Goal: Task Accomplishment & Management: Manage account settings

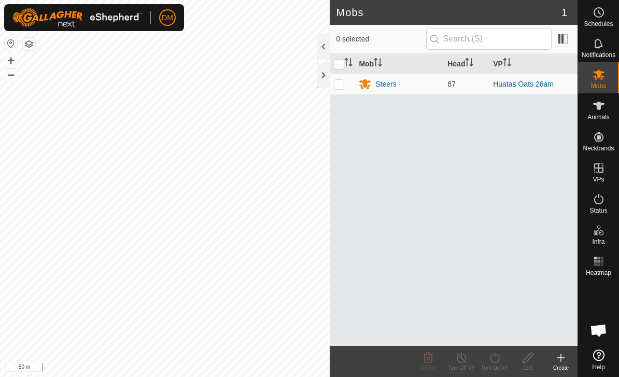
click at [596, 25] on span "Schedules" at bounding box center [597, 24] width 29 height 6
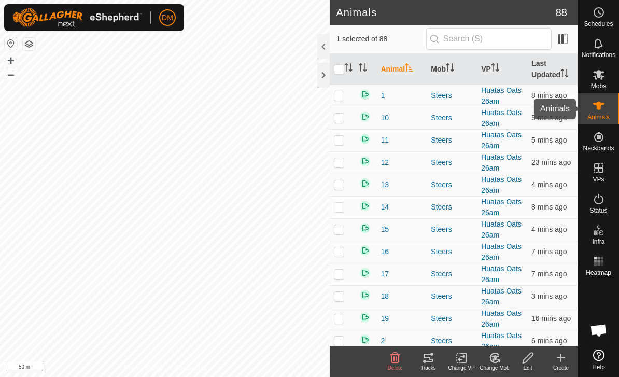
click at [606, 103] on es-animals-svg-icon at bounding box center [598, 105] width 19 height 17
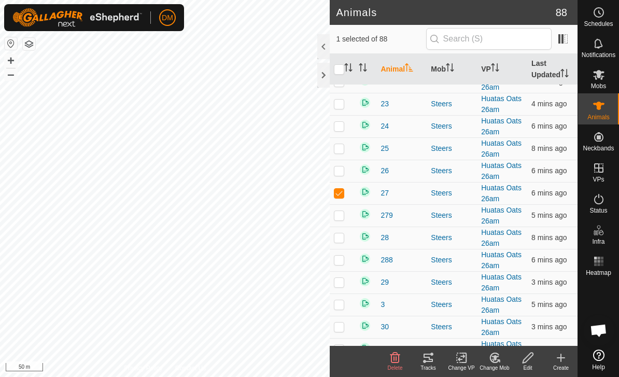
scroll to position [336, 0]
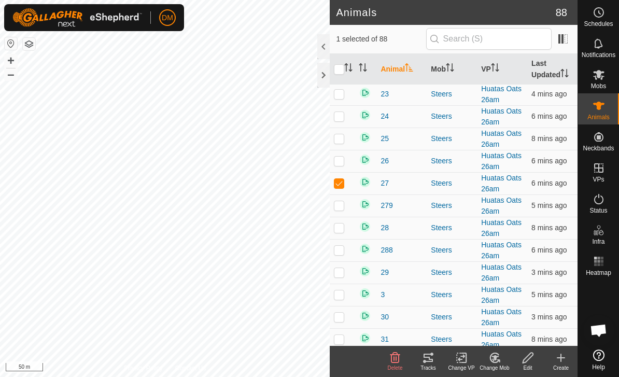
click at [425, 354] on icon at bounding box center [428, 357] width 12 height 12
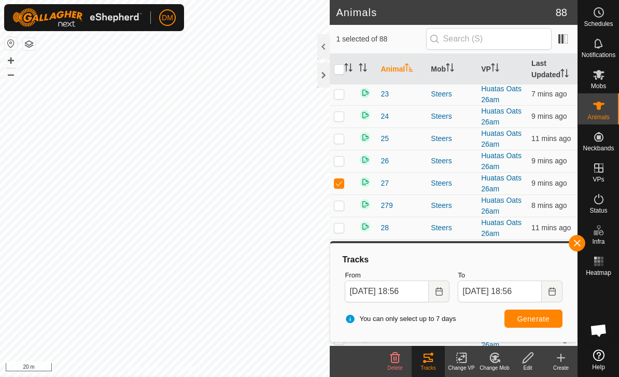
click at [336, 184] on p-checkbox at bounding box center [339, 183] width 10 height 8
checkbox input "false"
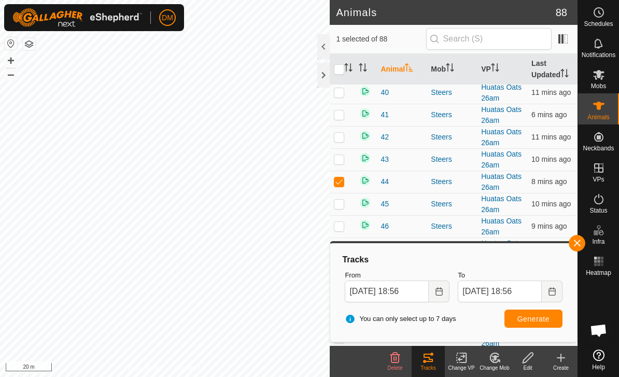
click at [426, 358] on icon at bounding box center [428, 357] width 12 height 12
click at [429, 352] on icon at bounding box center [428, 357] width 12 height 12
click at [425, 360] on icon at bounding box center [428, 357] width 12 height 12
click at [339, 173] on td at bounding box center [342, 181] width 25 height 22
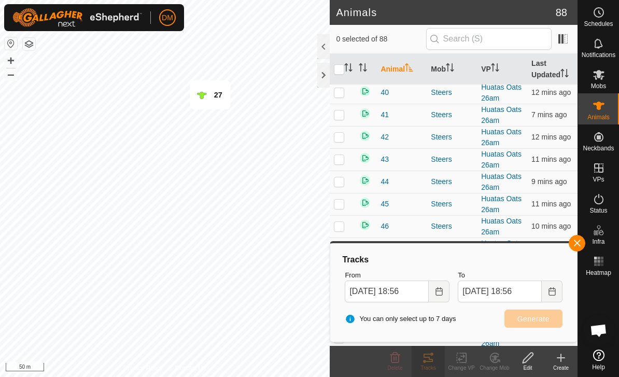
click at [216, 89] on div "27" at bounding box center [209, 95] width 26 height 12
click at [574, 246] on span "button" at bounding box center [576, 243] width 8 height 8
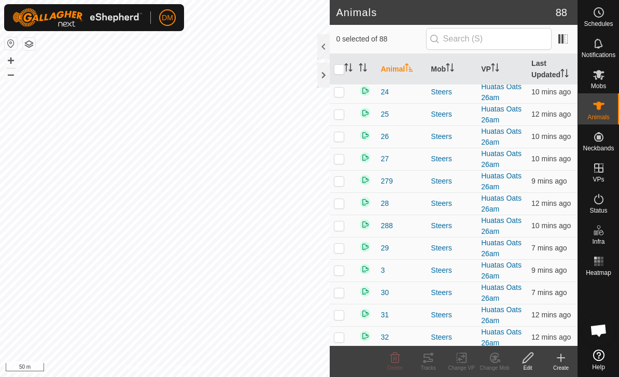
checkbox input "true"
click at [425, 361] on icon at bounding box center [427, 357] width 9 height 8
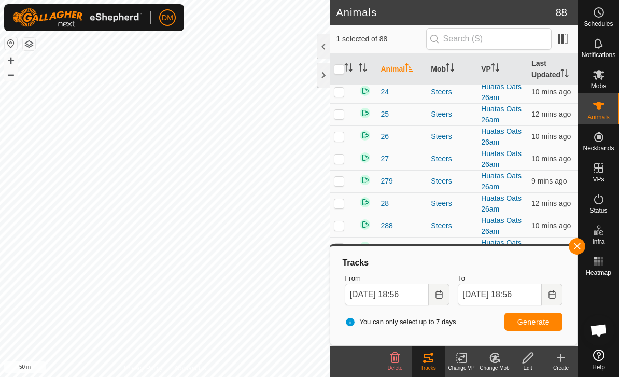
click at [584, 244] on button "button" at bounding box center [576, 246] width 17 height 17
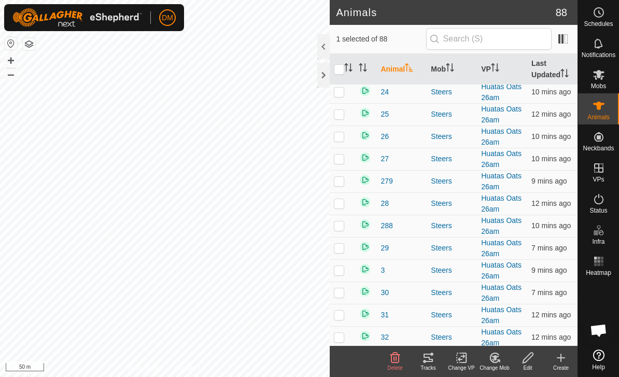
click at [345, 227] on td at bounding box center [342, 225] width 25 height 22
checkbox input "true"
click at [431, 364] on div "Tracks" at bounding box center [427, 368] width 33 height 8
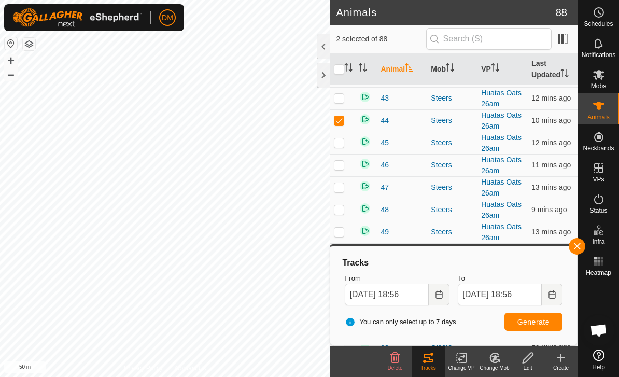
scroll to position [866, 0]
click at [346, 124] on td at bounding box center [342, 121] width 25 height 22
checkbox input "false"
click at [581, 244] on button "button" at bounding box center [576, 246] width 17 height 17
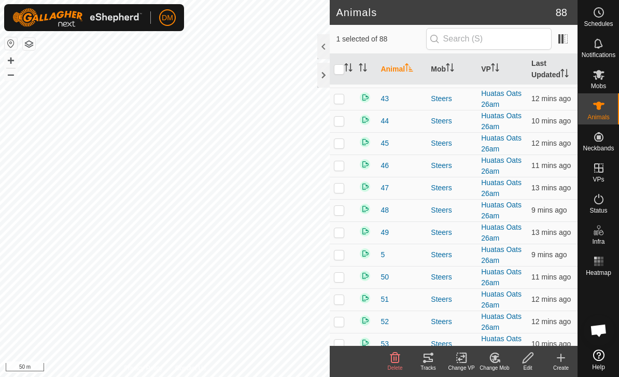
checkbox input "false"
checkbox input "true"
click at [428, 356] on icon at bounding box center [428, 357] width 12 height 12
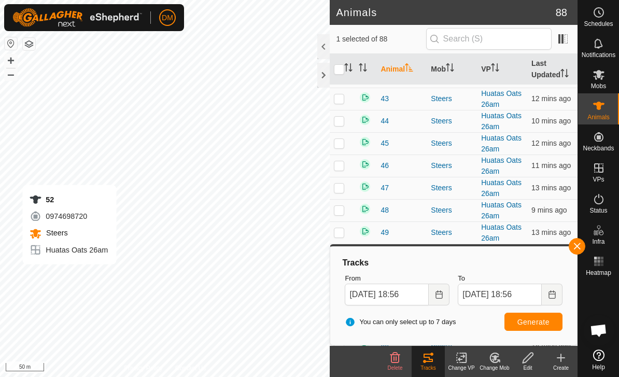
click at [579, 248] on span "button" at bounding box center [576, 246] width 8 height 8
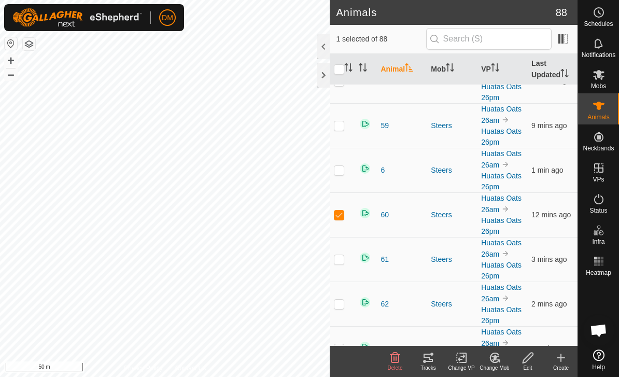
scroll to position [2479, 0]
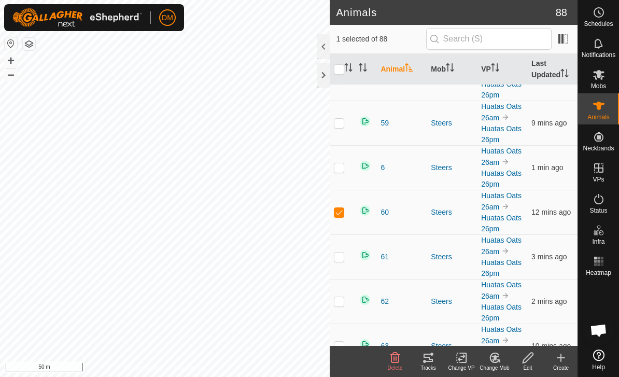
click at [433, 361] on icon at bounding box center [428, 357] width 12 height 12
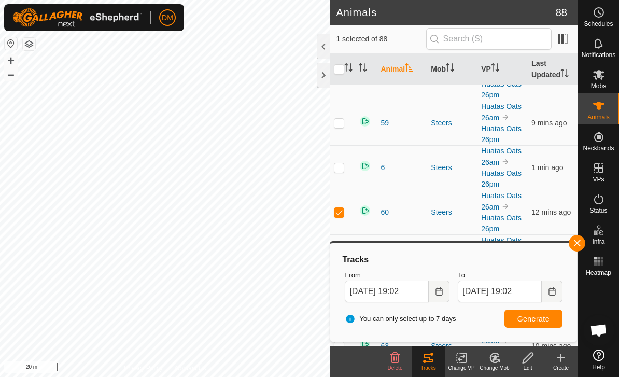
click at [581, 236] on button "button" at bounding box center [576, 243] width 17 height 17
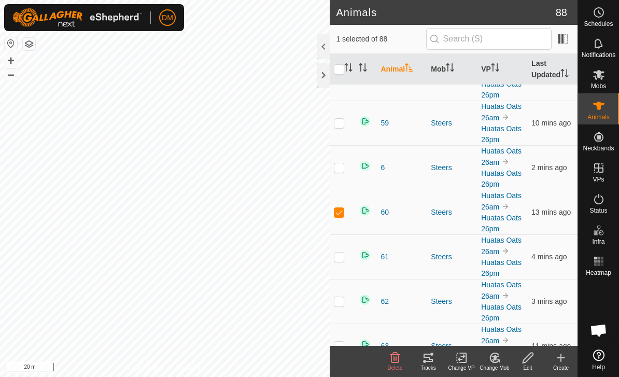
checkbox input "false"
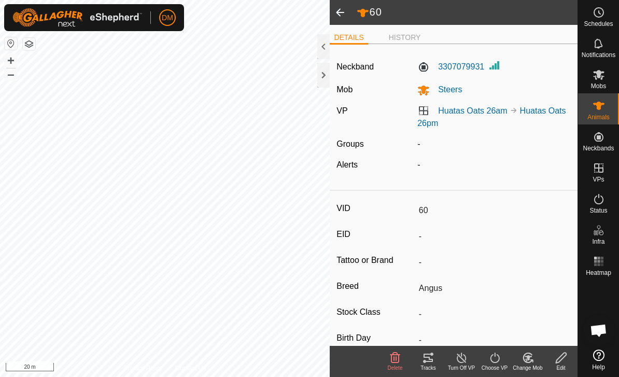
click at [429, 366] on div "Tracks" at bounding box center [427, 368] width 33 height 8
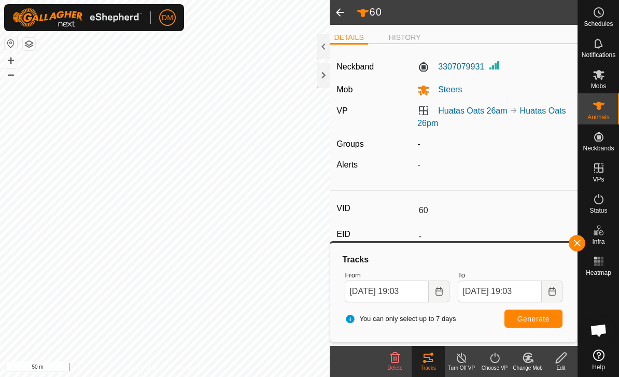
click at [577, 248] on button "button" at bounding box center [576, 243] width 17 height 17
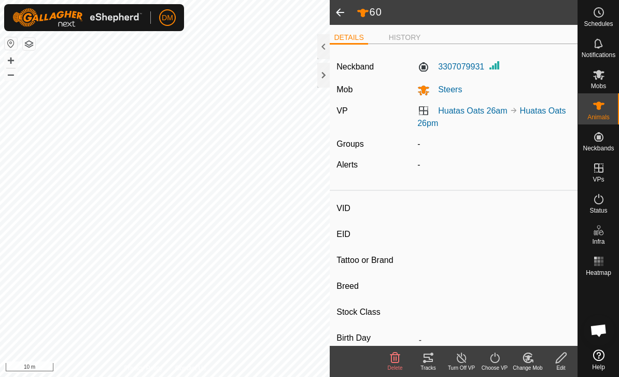
type input "27"
type input "-"
type input "Hereford"
type input "-"
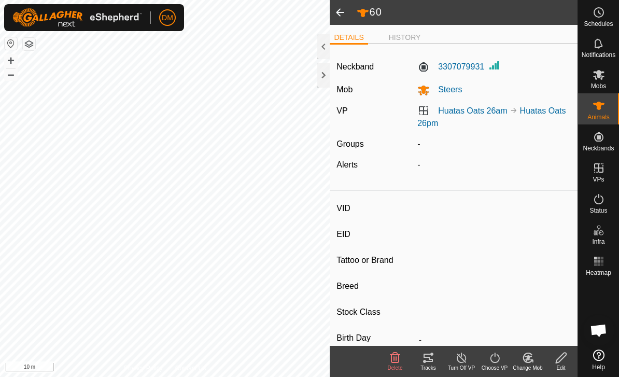
type input "-"
click at [425, 363] on icon at bounding box center [428, 357] width 12 height 12
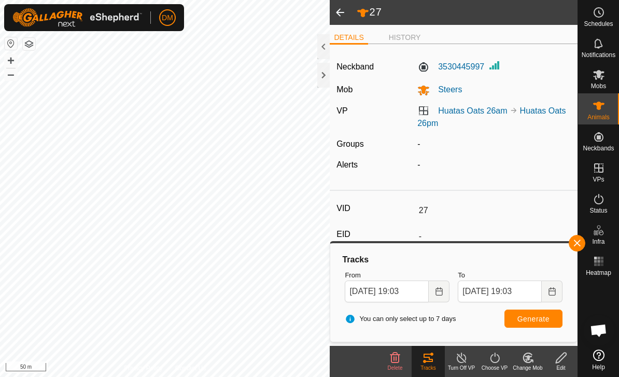
click at [577, 249] on button "button" at bounding box center [576, 243] width 17 height 17
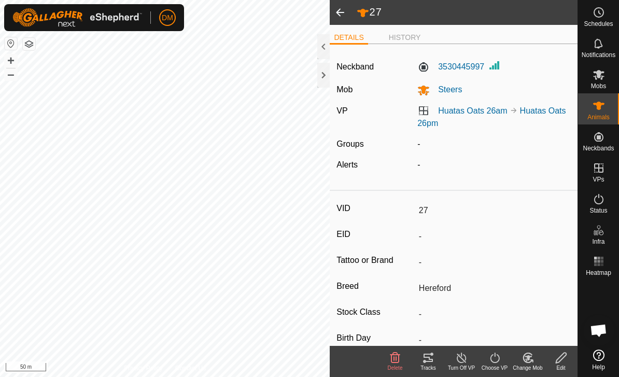
click at [343, 10] on span at bounding box center [340, 12] width 21 height 25
type input "60"
type input "-"
type input "Angus"
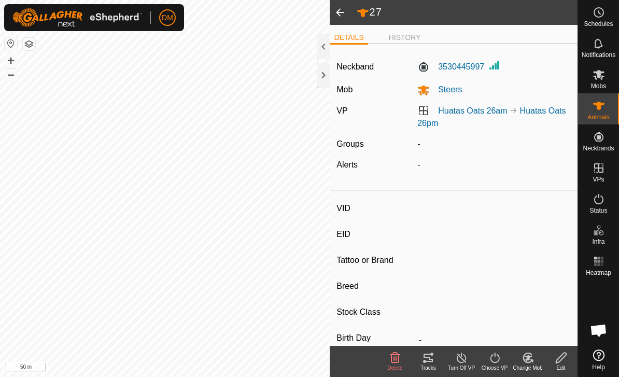
type input "-"
click at [343, 14] on span at bounding box center [340, 12] width 21 height 25
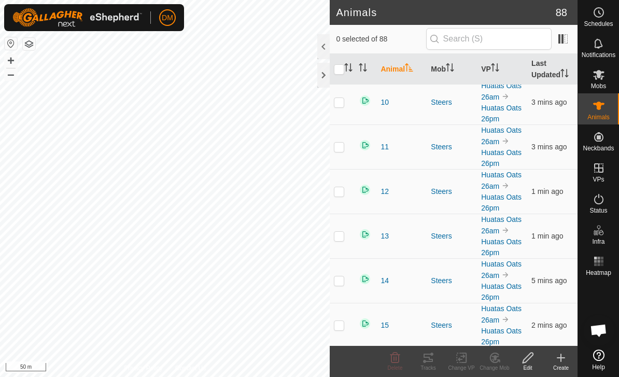
scroll to position [54, 0]
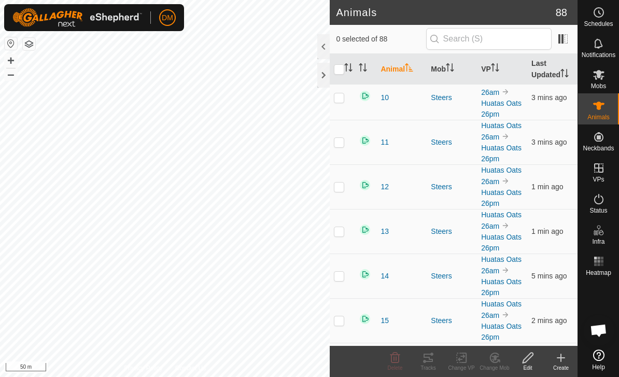
click at [545, 183] on span "1 min ago" at bounding box center [547, 186] width 32 height 8
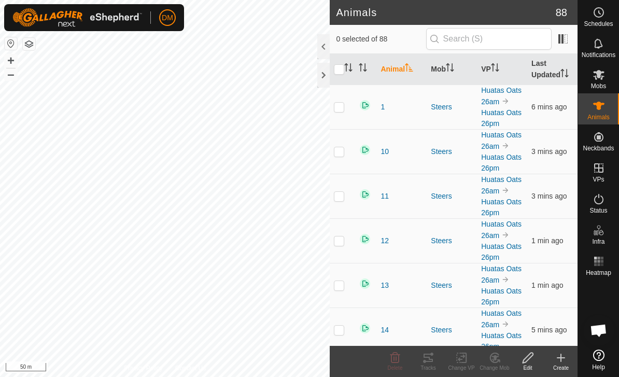
scroll to position [0, 0]
checkbox input "true"
